Goal: Check status: Check status

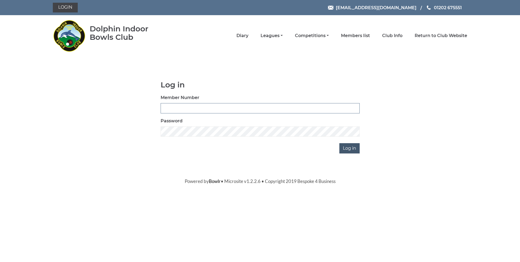
type input "0000"
click at [348, 147] on input "Log in" at bounding box center [349, 148] width 20 height 10
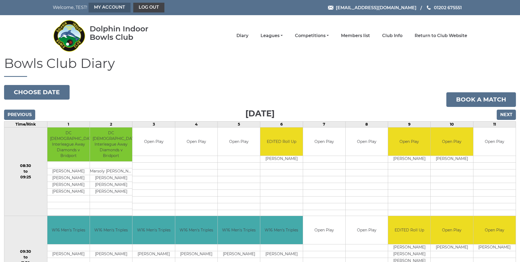
click at [106, 8] on link "My Account" at bounding box center [110, 8] width 42 height 10
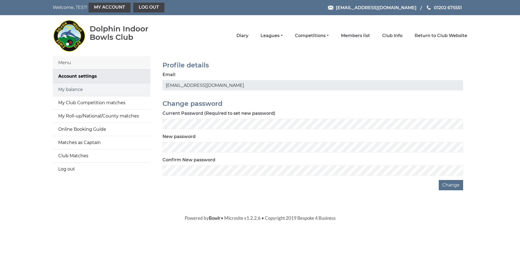
click at [104, 90] on link "My balance" at bounding box center [101, 89] width 97 height 13
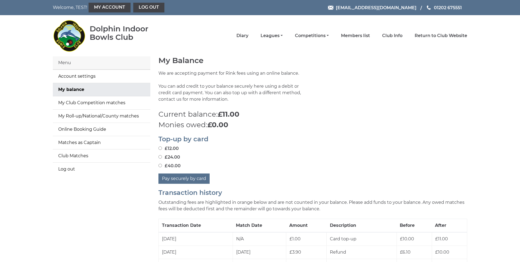
click at [186, 15] on div "Welcome, TEST! My Account Log out reception@dolphinibc.com 01202 675551" at bounding box center [260, 7] width 422 height 15
